Goal: Entertainment & Leisure: Consume media (video, audio)

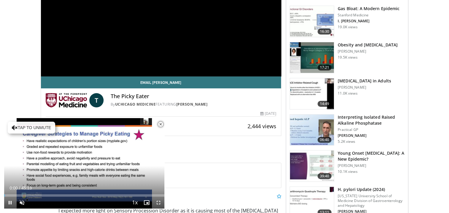
scroll to position [119, 0]
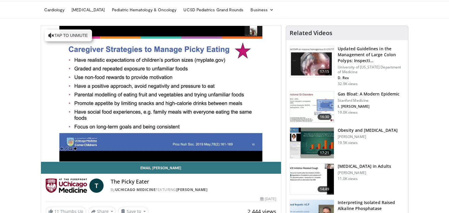
scroll to position [0, 0]
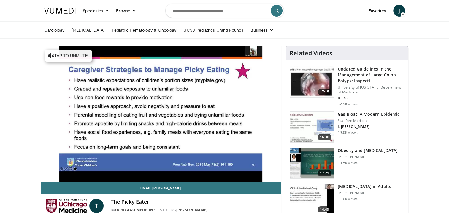
click at [433, 19] on header "Specialties Adult & Family Medicine Allergy, [MEDICAL_DATA], Immunology Anesthe…" at bounding box center [224, 19] width 449 height 39
